Goal: Check status: Check status

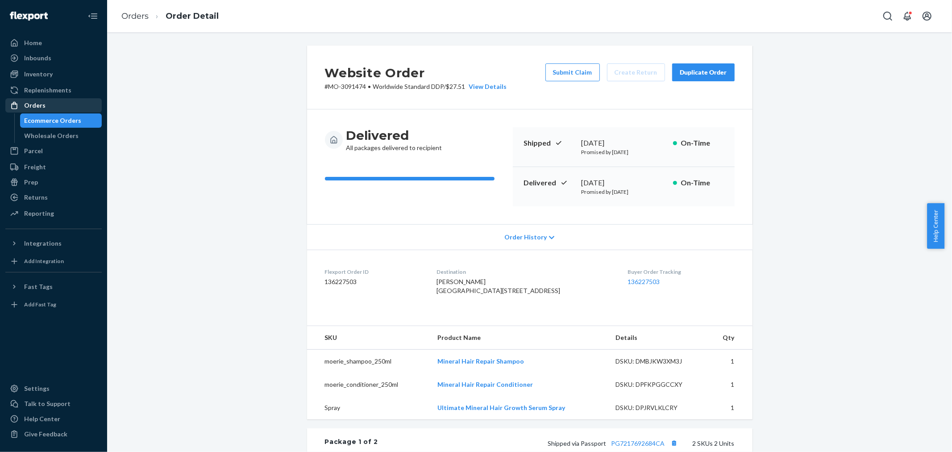
click at [49, 104] on div "Orders" at bounding box center [53, 105] width 95 height 12
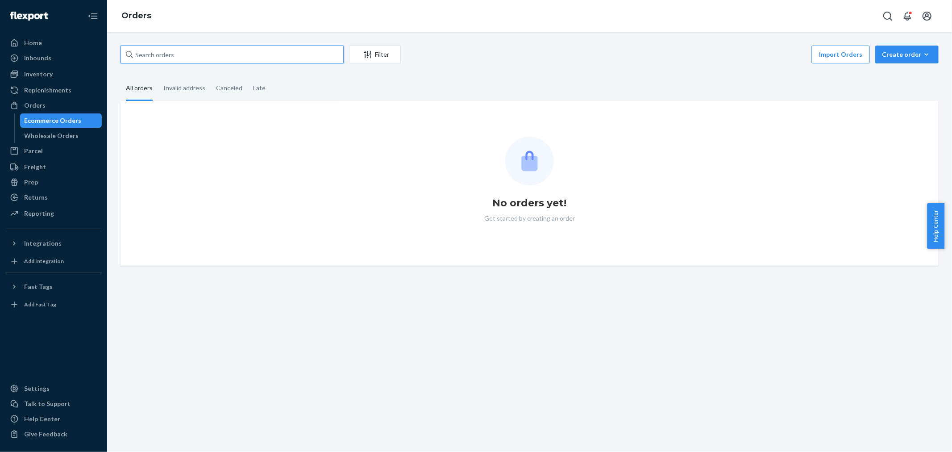
click at [176, 56] on input "text" at bounding box center [232, 55] width 223 height 18
paste input "3088598"
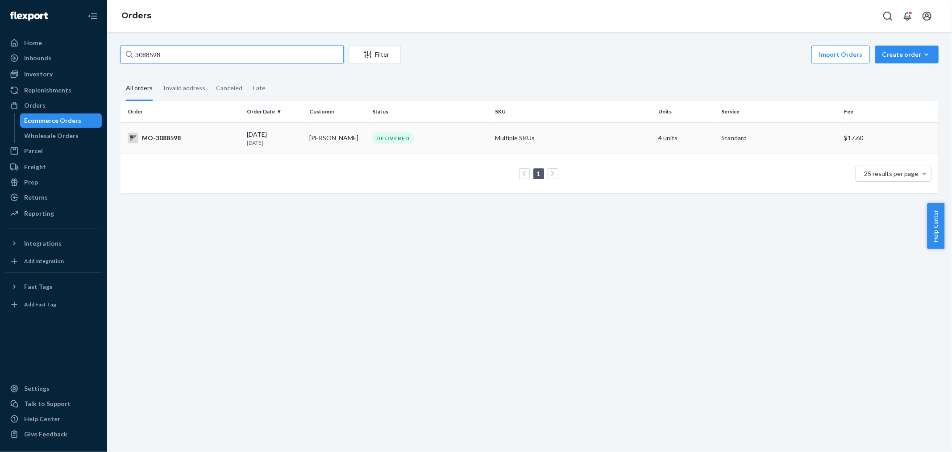
type input "3088598"
click at [336, 132] on td "[PERSON_NAME]" at bounding box center [337, 137] width 63 height 31
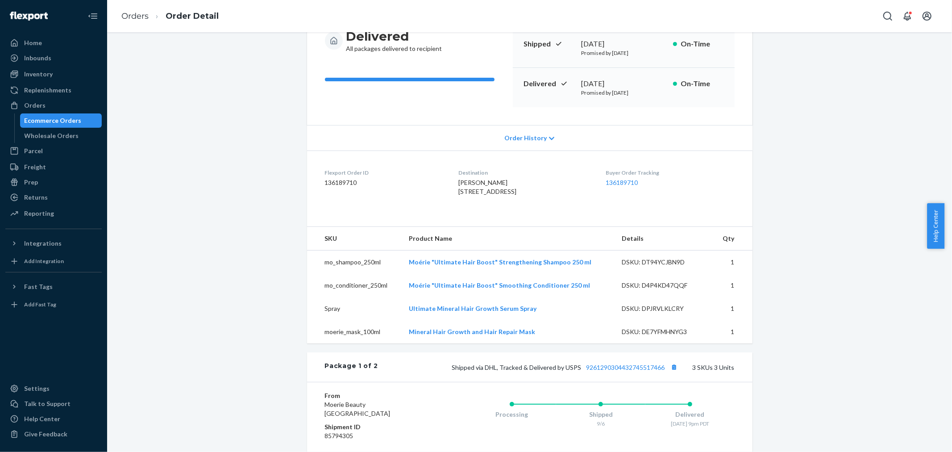
scroll to position [149, 0]
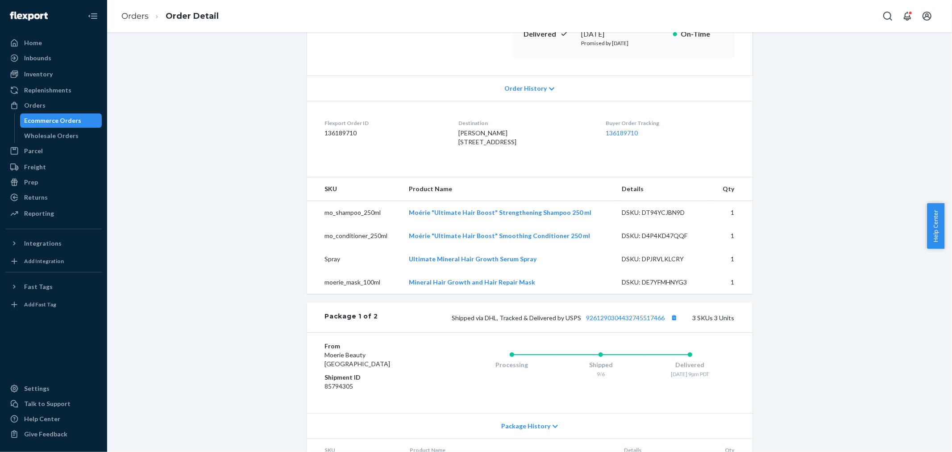
click at [884, 140] on div "Website Order # MO-3088598 • Standard / $17.60 View Details Submit Claim Create…" at bounding box center [530, 314] width 832 height 835
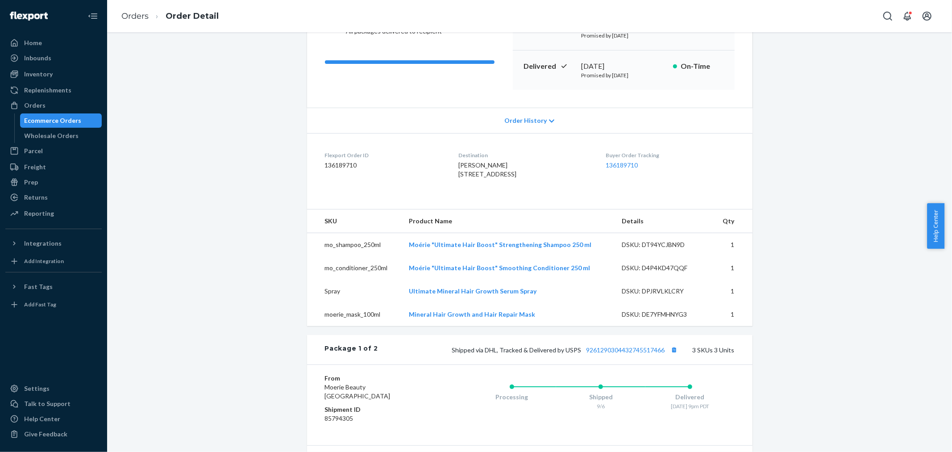
scroll to position [99, 0]
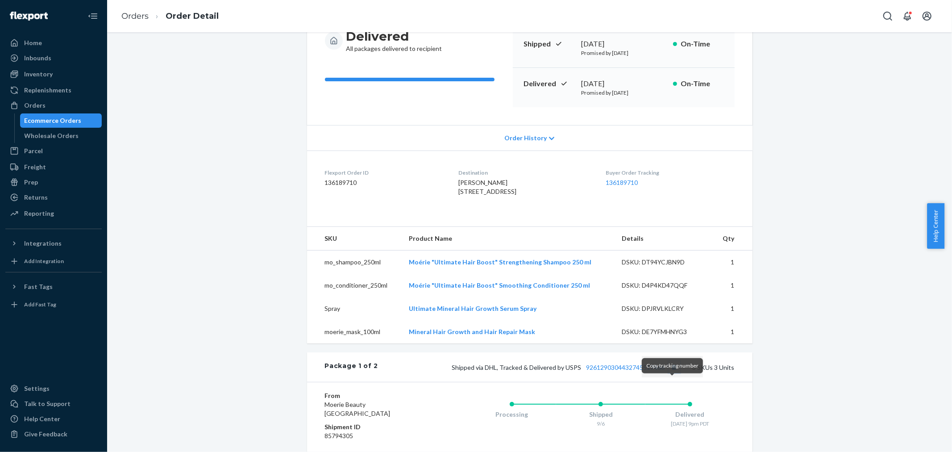
click at [670, 373] on button "Copy tracking number" at bounding box center [675, 367] width 12 height 12
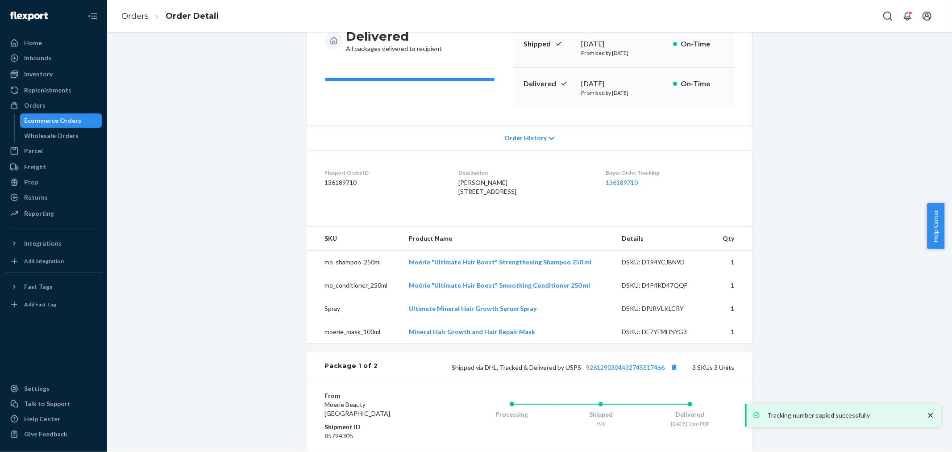
drag, startPoint x: 814, startPoint y: 254, endPoint x: 802, endPoint y: 257, distance: 12.6
click at [814, 254] on div "Website Order # MO-3088598 • Standard / $17.60 View Details Submit Claim Create…" at bounding box center [530, 363] width 832 height 835
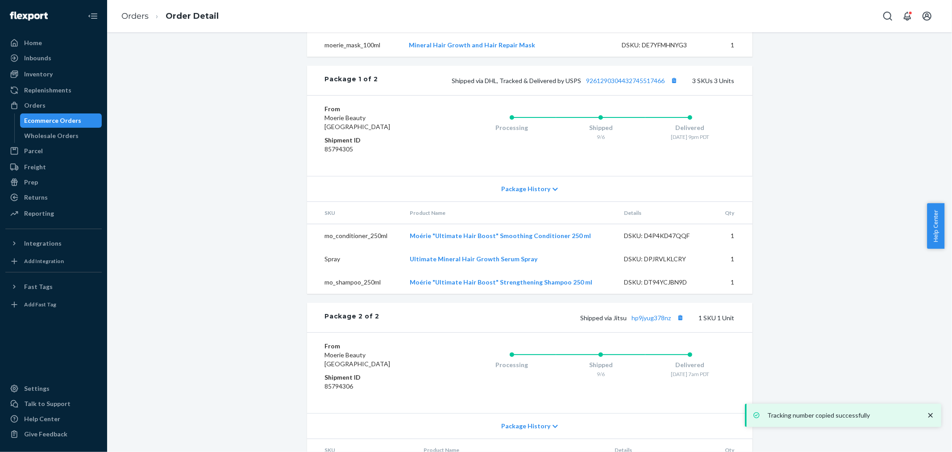
scroll to position [396, 0]
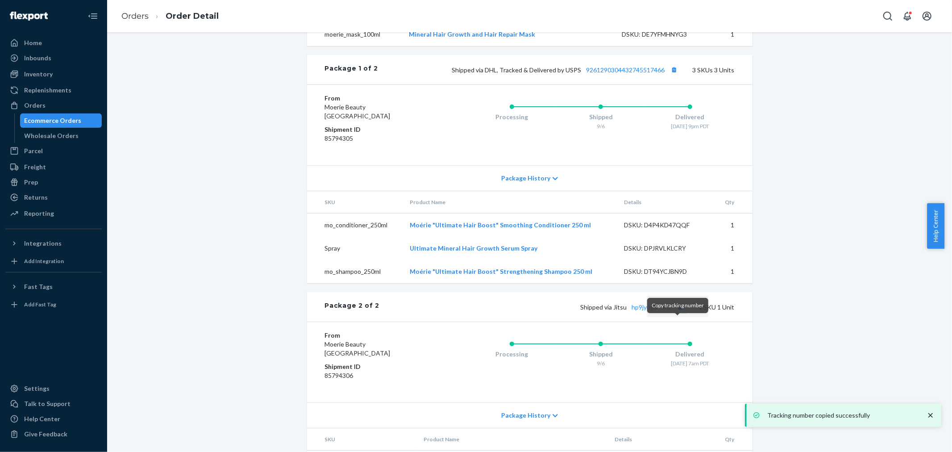
click at [677, 312] on button "Copy tracking number" at bounding box center [681, 307] width 12 height 12
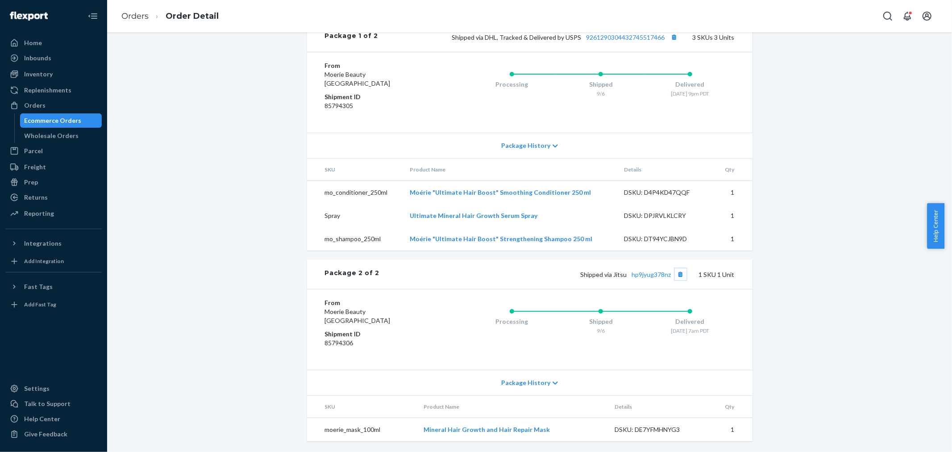
scroll to position [447, 0]
click at [814, 320] on div "Website Order # MO-3088598 • Standard / $17.60 View Details Submit Claim Create…" at bounding box center [530, 34] width 832 height 835
click at [659, 275] on link "hp9jyug378nz" at bounding box center [651, 275] width 39 height 8
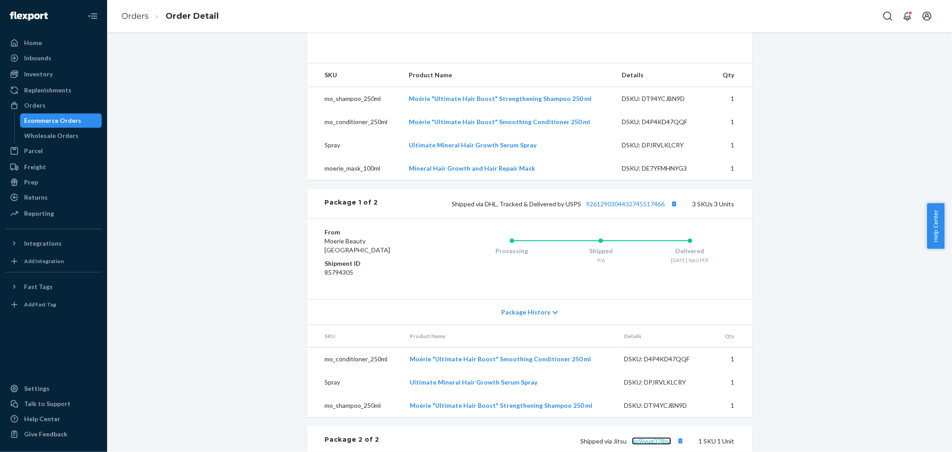
scroll to position [249, 0]
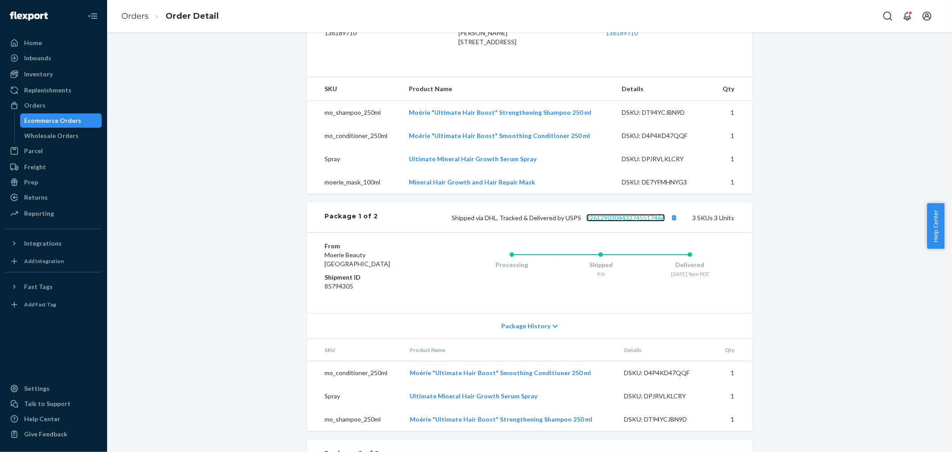
click at [625, 221] on link "9261290304432745517466" at bounding box center [626, 218] width 79 height 8
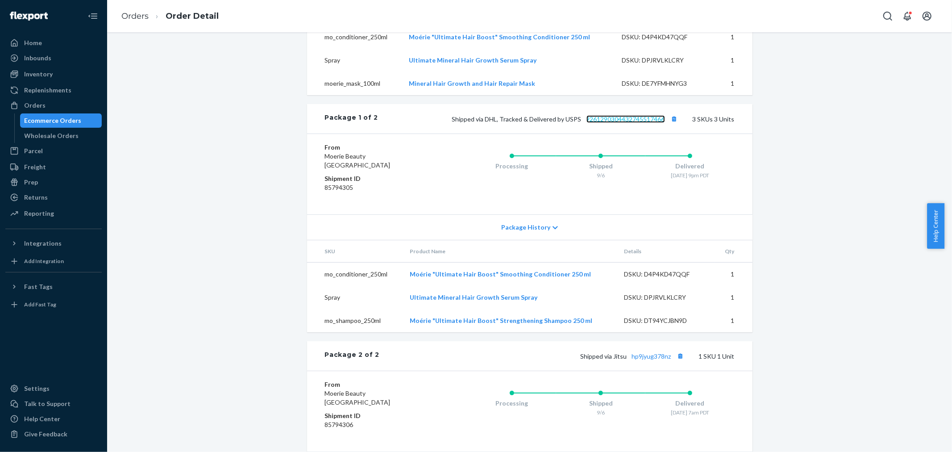
scroll to position [348, 0]
click at [791, 361] on div "Website Order # MO-3088598 • Standard / $17.60 View Details Submit Claim Create…" at bounding box center [530, 114] width 832 height 835
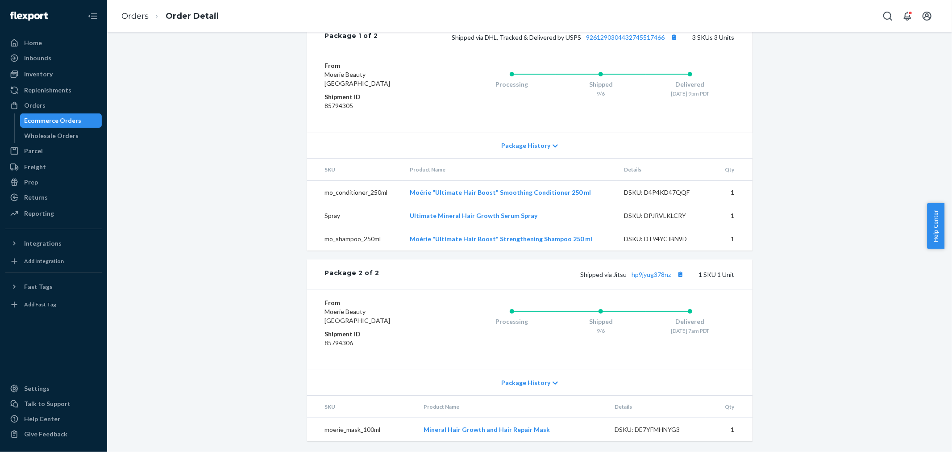
scroll to position [447, 0]
click at [822, 245] on div "Website Order # MO-3088598 • Standard / $17.60 View Details Submit Claim Create…" at bounding box center [530, 34] width 832 height 835
